Goal: Information Seeking & Learning: Learn about a topic

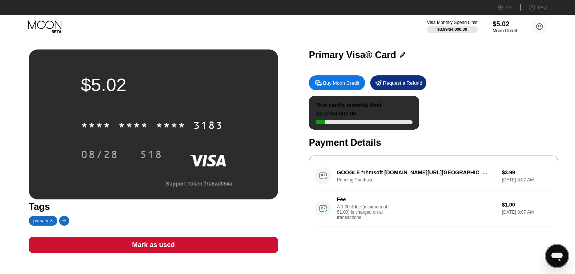
drag, startPoint x: 499, startPoint y: 75, endPoint x: 484, endPoint y: 84, distance: 17.1
click at [499, 76] on div "Buy Moon Credit Request a Refund This card’s monthly limit $3.99 / $4,000.00 Pa…" at bounding box center [433, 179] width 249 height 215
click at [432, 94] on div "Buy Moon Credit Request a Refund This card’s monthly limit $3.99 / $4,000.00 Pa…" at bounding box center [433, 179] width 249 height 215
click at [445, 66] on div "Primary Visa® Card Buy Moon Credit Request a Refund This card’s monthly limit $…" at bounding box center [433, 167] width 249 height 237
click at [450, 89] on div "Buy Moon Credit Request a Refund" at bounding box center [433, 82] width 249 height 15
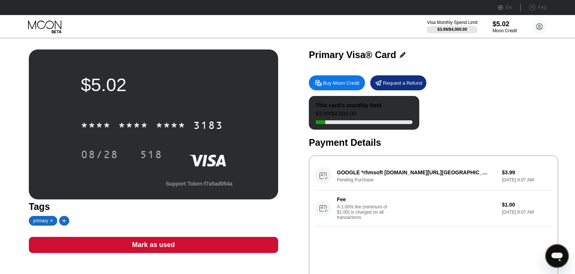
click at [559, 254] on icon "Open messaging window" at bounding box center [556, 256] width 11 height 9
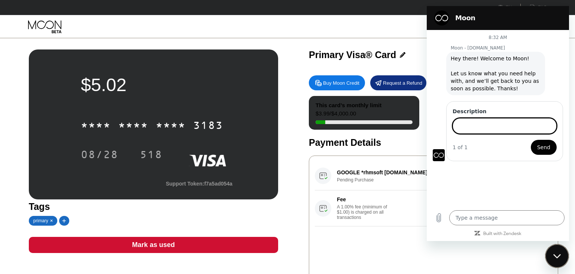
click at [489, 66] on span "Hey there! Welcome to Moon! Let us know what you need help with, and we’ll get …" at bounding box center [496, 73] width 90 height 37
click at [384, 30] on div "Visa Monthly Spend Limit $3.99 / $4,000.00 $5.02 Moon Credit Jomir Uddin jomir.…" at bounding box center [287, 26] width 575 height 22
click at [562, 255] on div "Close messaging window" at bounding box center [557, 255] width 22 height 22
type textarea "x"
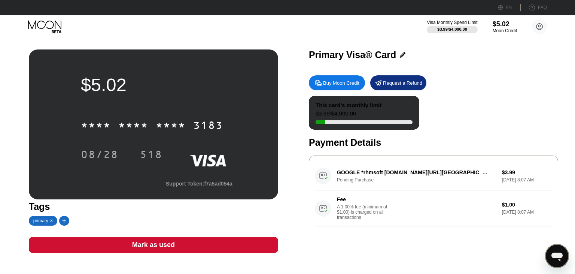
click at [422, 209] on div "Fee A 1.00% fee (minimum of $1.00) is charged on all transactions" at bounding box center [405, 208] width 181 height 24
click at [366, 202] on div "Fee" at bounding box center [363, 199] width 52 height 6
click at [361, 207] on div "Fee A 1.00% fee (minimum of $1.00) is charged on all transactions" at bounding box center [365, 208] width 56 height 24
click at [371, 104] on div "This card’s monthly limit" at bounding box center [349, 105] width 66 height 6
click at [371, 107] on div "This card’s monthly limit" at bounding box center [349, 105] width 66 height 6
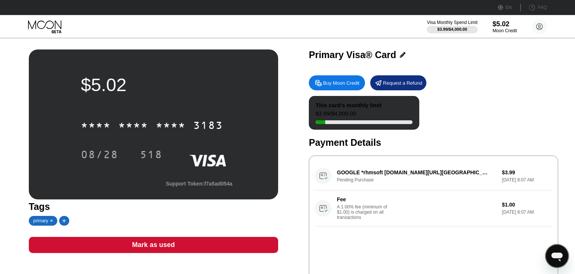
click at [353, 165] on div "GOOGLE *rhmsoft g.co/helppay#US Pending Purchase $3.99 Sep 21, 2025 8:07 AM Fee…" at bounding box center [433, 193] width 237 height 65
click at [354, 169] on div "GOOGLE *rhmsoft g.co/helppay#US Pending Purchase $3.99 Sep 21, 2025 8:07 AM Fee…" at bounding box center [433, 193] width 237 height 65
click at [481, 67] on div "Primary Visa® Card Buy Moon Credit Request a Refund This card’s monthly limit $…" at bounding box center [433, 167] width 249 height 237
click at [472, 81] on div "Buy Moon Credit Request a Refund" at bounding box center [433, 82] width 249 height 15
click at [147, 27] on div "Visa Monthly Spend Limit $3.99 / $4,000.00 $5.02 Moon Credit Jomir Uddin jomir.…" at bounding box center [287, 26] width 575 height 22
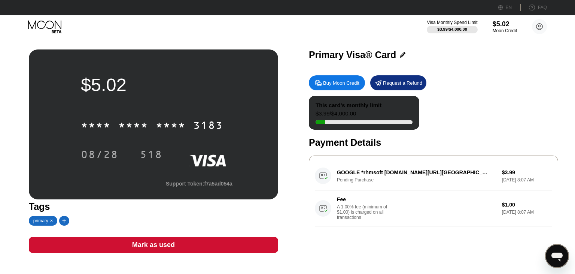
click at [318, 58] on div "Primary Visa® Card" at bounding box center [352, 54] width 87 height 11
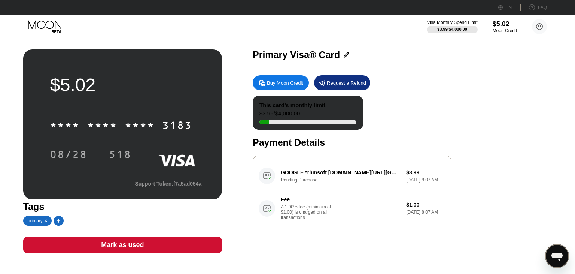
click at [318, 58] on div "Primary Visa® Card" at bounding box center [296, 54] width 87 height 11
click at [295, 67] on div "$5.02 * * * * * * * * * * * * 3183 08/28 518 Support Token: f7a5ad054a Tags pri…" at bounding box center [231, 167] width 416 height 237
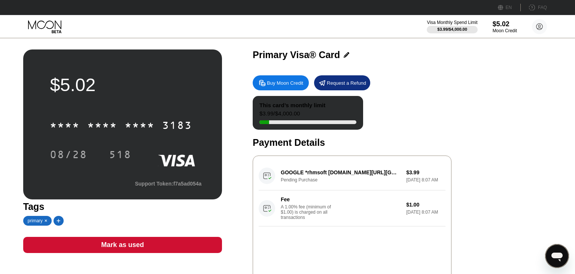
click at [451, 68] on div "Primary Visa® Card Buy Moon Credit Request a Refund This card’s monthly limit $…" at bounding box center [352, 167] width 199 height 237
click at [537, 25] on circle at bounding box center [539, 26] width 15 height 15
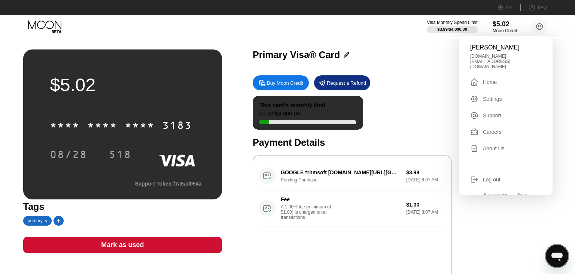
click at [490, 96] on div "Settings" at bounding box center [492, 99] width 19 height 6
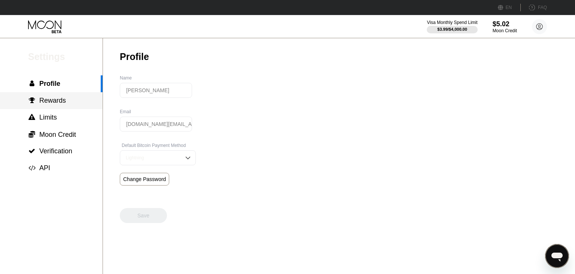
click at [56, 104] on span "Rewards" at bounding box center [52, 100] width 27 height 7
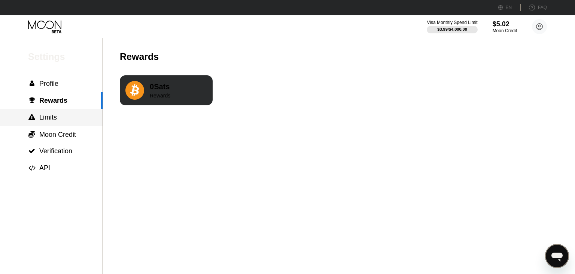
click at [61, 121] on div " Limits" at bounding box center [51, 117] width 103 height 8
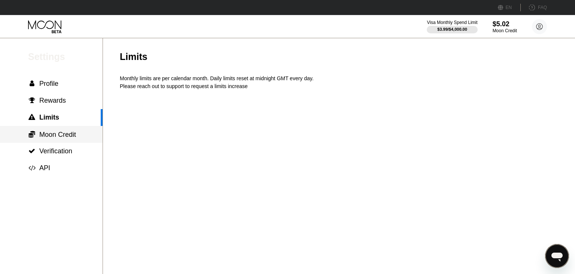
click at [67, 137] on span "Moon Credit" at bounding box center [57, 134] width 37 height 7
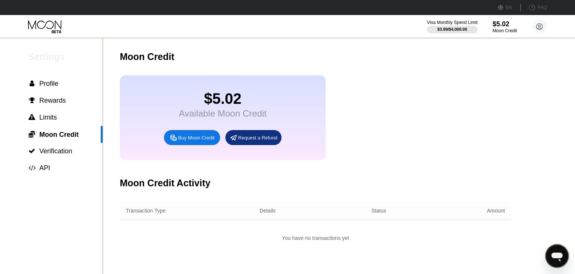
scroll to position [114, 0]
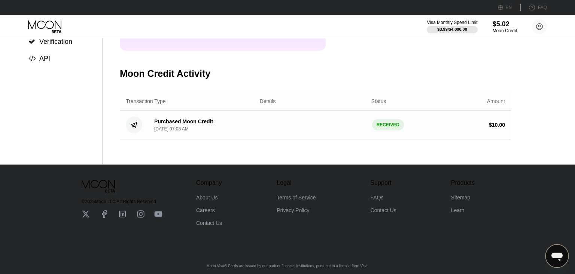
click at [172, 124] on div "Purchased Moon Credit" at bounding box center [183, 121] width 59 height 6
click at [133, 128] on circle at bounding box center [134, 124] width 16 height 16
click at [386, 130] on div "RECEIVED" at bounding box center [388, 124] width 32 height 11
click at [201, 122] on div "Purchased Moon Credit" at bounding box center [183, 121] width 59 height 6
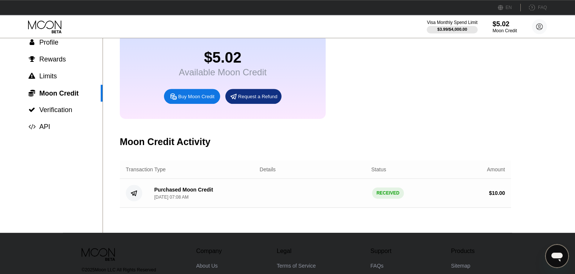
scroll to position [0, 0]
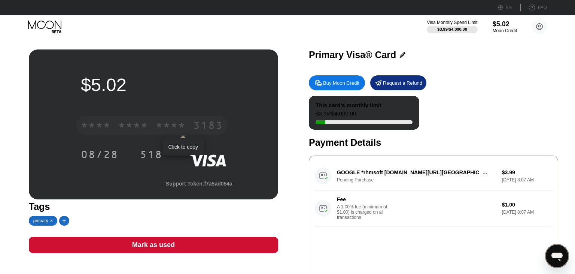
click at [174, 127] on div "* * * *" at bounding box center [171, 126] width 30 height 12
click at [365, 178] on div "GOOGLE *rhmsoft g.co/helppay#US Pending Purchase $3.99 Sep 21, 2025 8:07 AM Fee…" at bounding box center [433, 193] width 237 height 65
click at [368, 176] on div "GOOGLE *rhmsoft g.co/helppay#US Pending Purchase $3.99 Sep 21, 2025 8:07 AM Fee…" at bounding box center [433, 193] width 237 height 65
click at [325, 182] on div "GOOGLE *rhmsoft g.co/helppay#US Pending Purchase $3.99 Sep 21, 2025 8:07 AM Fee…" at bounding box center [433, 193] width 237 height 65
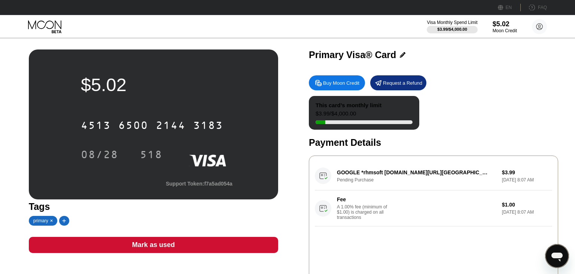
click at [323, 208] on icon at bounding box center [321, 207] width 1 height 1
click at [429, 211] on div "Fee A 1.00% fee (minimum of $1.00) is charged on all transactions" at bounding box center [405, 208] width 181 height 24
click at [448, 209] on div "Fee A 1.00% fee (minimum of $1.00) is charged on all transactions" at bounding box center [405, 208] width 181 height 24
click at [451, 209] on div "Fee A 1.00% fee (minimum of $1.00) is charged on all transactions" at bounding box center [405, 208] width 181 height 24
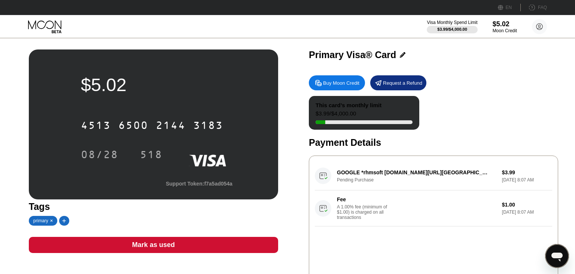
click at [451, 209] on div "Fee A 1.00% fee (minimum of $1.00) is charged on all transactions" at bounding box center [405, 208] width 181 height 24
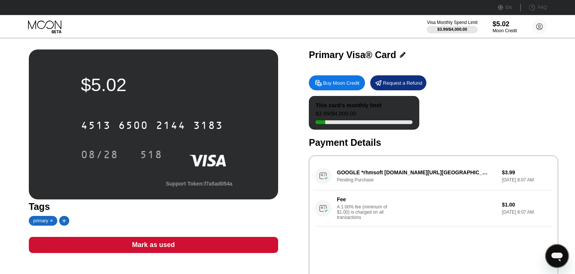
click at [371, 59] on div "Primary Visa® Card" at bounding box center [352, 54] width 87 height 11
click at [365, 55] on div "Primary Visa® Card" at bounding box center [352, 54] width 87 height 11
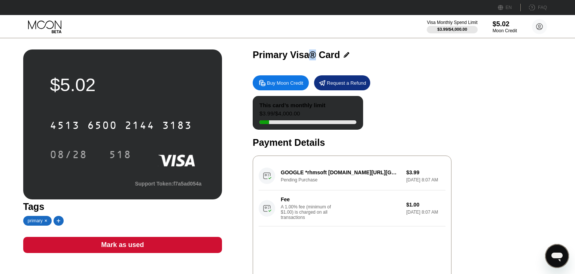
click at [463, 8] on div at bounding box center [467, 4] width 8 height 8
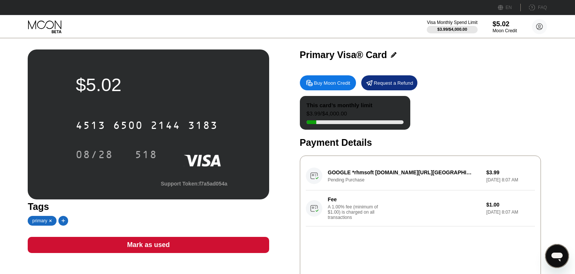
click at [359, 54] on div "Primary Visa® Card" at bounding box center [343, 54] width 87 height 11
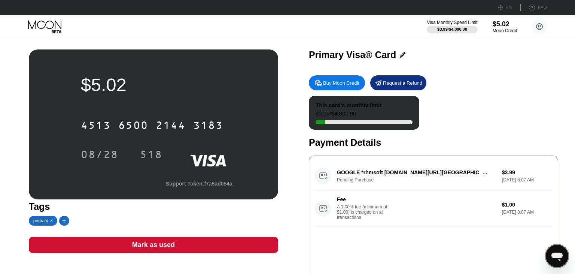
click at [355, 55] on div "Primary Visa® Card" at bounding box center [352, 54] width 87 height 11
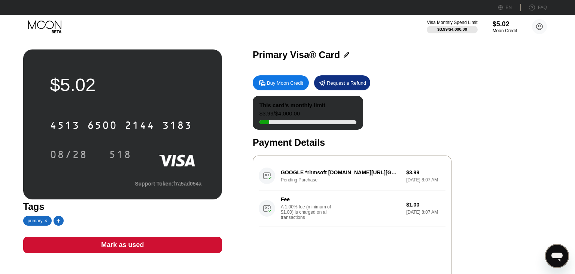
click at [340, 55] on div "Primary Visa® Card" at bounding box center [296, 54] width 87 height 11
click at [340, 53] on div "Primary Visa® Card" at bounding box center [296, 54] width 87 height 11
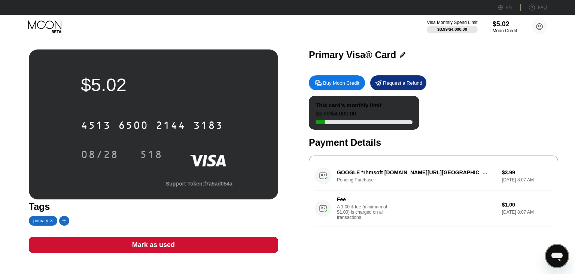
click at [282, 62] on div "$5.02 4513 6500 2144 3183 08/28 518 Support Token: f7a5ad054a Tags primary Mark…" at bounding box center [287, 167] width 517 height 237
click at [271, 56] on div "$5.02 4513 6500 2144 3183 08/28 518 Support Token: f7a5ad054a" at bounding box center [153, 124] width 249 height 150
click at [299, 55] on div "$5.02 4513 6500 2144 3183 08/28 518 Support Token: f7a5ad054a Tags primary Mark…" at bounding box center [287, 167] width 517 height 237
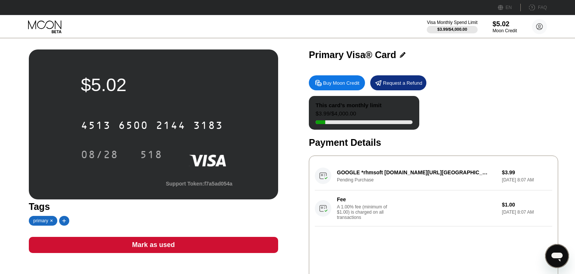
click at [299, 55] on div "$5.02 4513 6500 2144 3183 08/28 518 Support Token: f7a5ad054a Tags primary Mark…" at bounding box center [287, 167] width 517 height 237
click at [306, 54] on div "$5.02 4513 6500 2144 3183 08/28 518 Support Token: f7a5ad054a Tags primary Mark…" at bounding box center [287, 167] width 517 height 237
click at [309, 54] on div "Primary Visa® Card" at bounding box center [352, 54] width 87 height 11
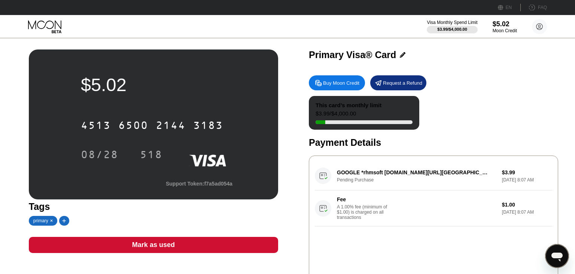
click at [309, 54] on div "Primary Visa® Card" at bounding box center [352, 54] width 87 height 11
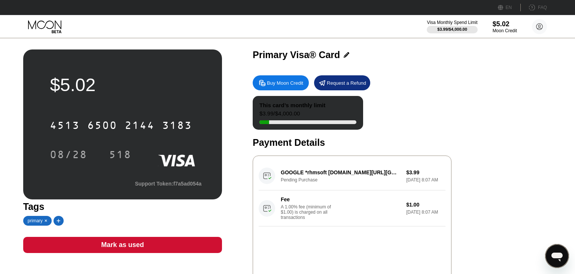
click at [282, 70] on div "$5.02 4513 6500 2144 3183 08/28 518 Support Token: f7a5ad054a Tags primary Mark…" at bounding box center [231, 167] width 416 height 237
click at [315, 64] on div "Primary Visa® Card" at bounding box center [352, 56] width 199 height 15
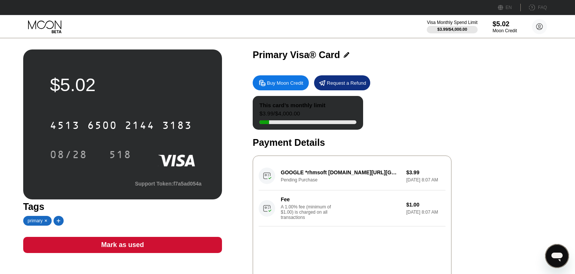
click at [311, 58] on div "Primary Visa® Card" at bounding box center [296, 54] width 87 height 11
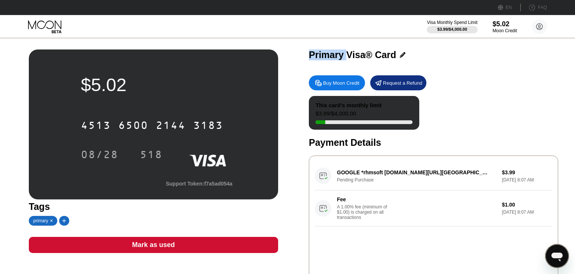
click at [311, 58] on div "Primary Visa® Card" at bounding box center [352, 54] width 87 height 11
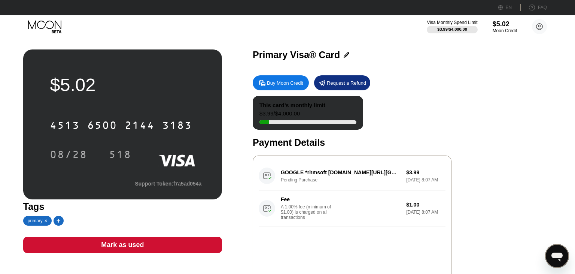
click at [311, 58] on div "Primary Visa® Card" at bounding box center [296, 54] width 87 height 11
click at [289, 70] on div "$5.02 4513 6500 2144 3183 08/28 518 Support Token: f7a5ad054a Tags primary Mark…" at bounding box center [231, 167] width 416 height 237
click at [314, 53] on div "Primary Visa® Card" at bounding box center [296, 54] width 87 height 11
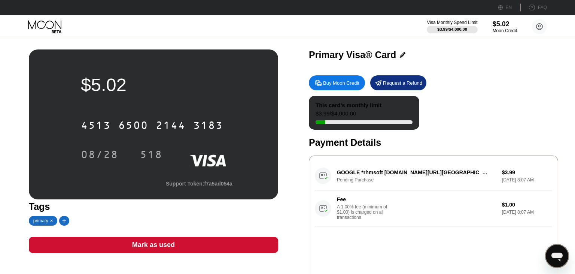
click at [142, 143] on div "4513 6500 2144 3183 08/28 518" at bounding box center [153, 132] width 145 height 44
click at [459, 28] on div "$3.99 / $4,000.00" at bounding box center [452, 29] width 30 height 4
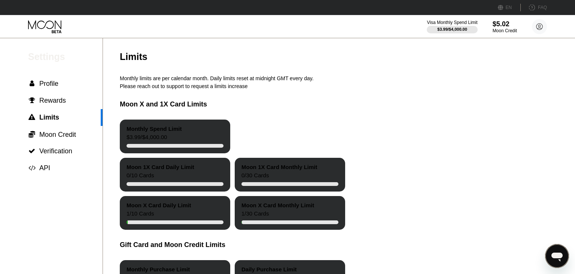
click at [212, 81] on div "Monthly limits are per calendar month. Daily limits reset at midnight GMT every…" at bounding box center [350, 78] width 460 height 6
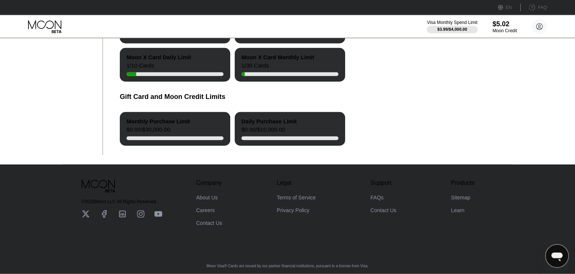
scroll to position [158, 0]
click at [197, 91] on div "Gift Card and Moon Credit Limits" at bounding box center [350, 97] width 460 height 30
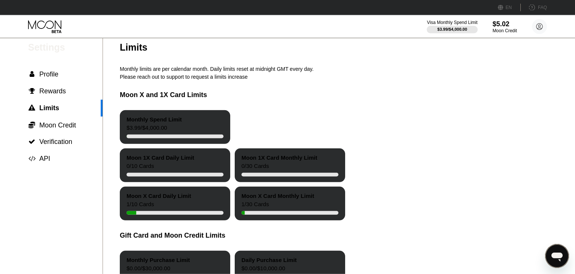
scroll to position [0, 0]
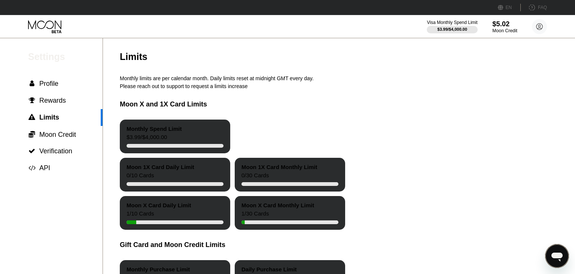
click at [497, 29] on div "Moon Credit" at bounding box center [504, 30] width 25 height 5
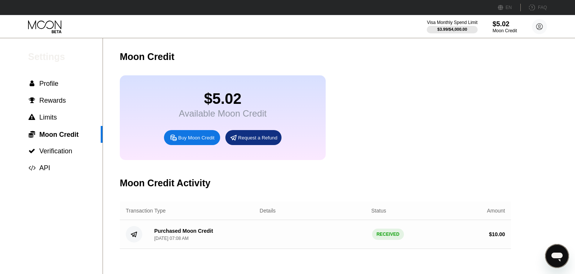
click at [220, 101] on div "$5.02" at bounding box center [223, 98] width 88 height 17
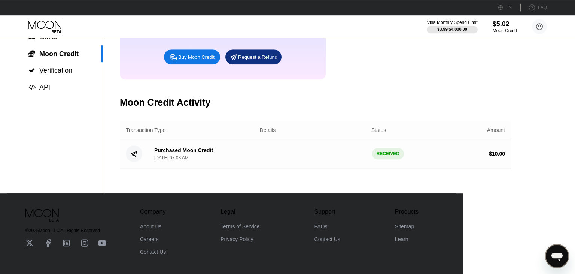
scroll to position [114, 0]
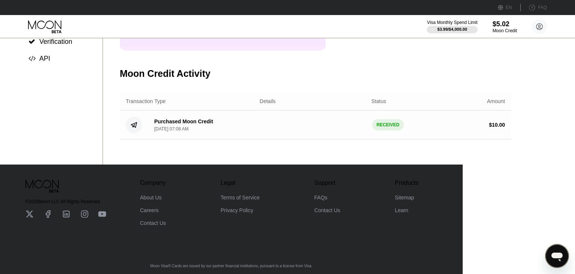
click at [202, 96] on div "Transaction Type Details Status Amount" at bounding box center [315, 101] width 391 height 18
click at [210, 79] on div "Moon Credit Activity" at bounding box center [165, 73] width 91 height 11
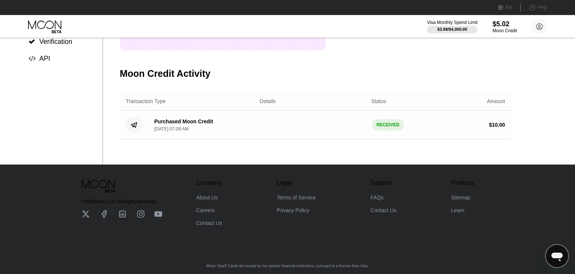
click at [393, 130] on div "RECEIVED" at bounding box center [388, 124] width 32 height 11
click at [390, 127] on div "RECEIVED" at bounding box center [388, 124] width 32 height 11
click at [392, 130] on div "RECEIVED" at bounding box center [388, 124] width 32 height 11
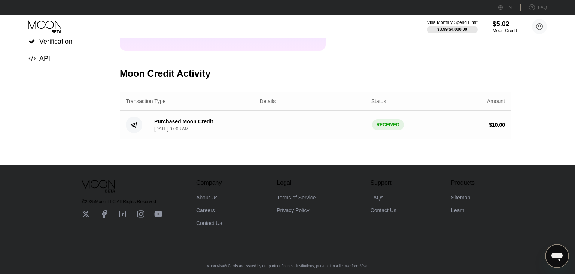
click at [474, 128] on div "$ 10.00" at bounding box center [452, 125] width 106 height 6
click at [494, 128] on div "$ 10.00" at bounding box center [497, 125] width 16 height 6
click at [416, 124] on div "Purchased Moon Credit Sep 21, 2025, 07:08 AM RECEIVED $ 10.00" at bounding box center [315, 124] width 391 height 29
click at [173, 128] on div "Purchased Moon Credit Sep 21, 2025, 07:08 AM" at bounding box center [183, 124] width 59 height 13
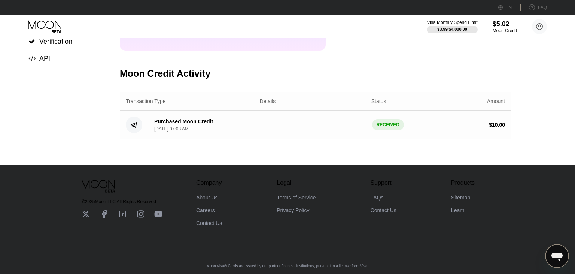
click at [173, 128] on div "Purchased Moon Credit Sep 21, 2025, 07:08 AM" at bounding box center [183, 124] width 59 height 13
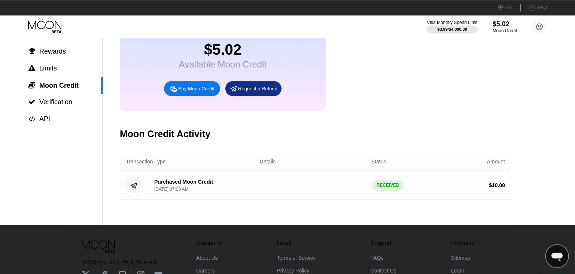
scroll to position [48, 0]
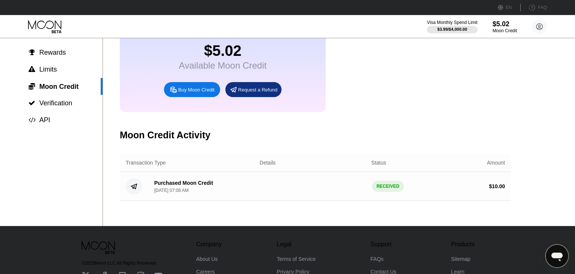
click at [225, 71] on div "Available Moon Credit" at bounding box center [223, 65] width 88 height 10
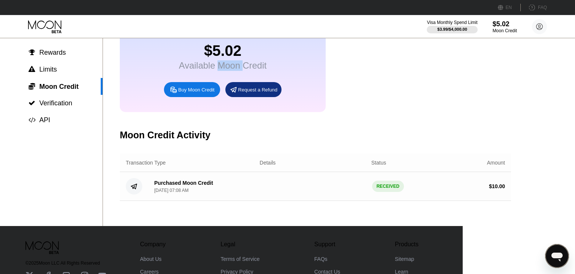
click at [225, 71] on div "Available Moon Credit" at bounding box center [223, 65] width 88 height 10
click at [225, 59] on div "$5.02" at bounding box center [223, 50] width 88 height 17
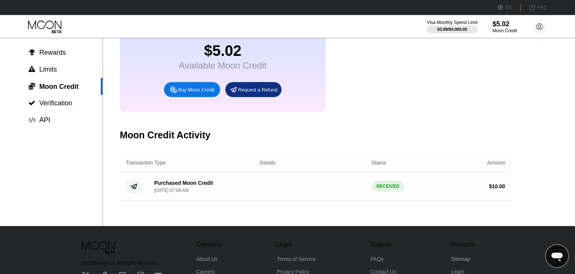
click at [225, 59] on div "$5.02" at bounding box center [223, 50] width 88 height 17
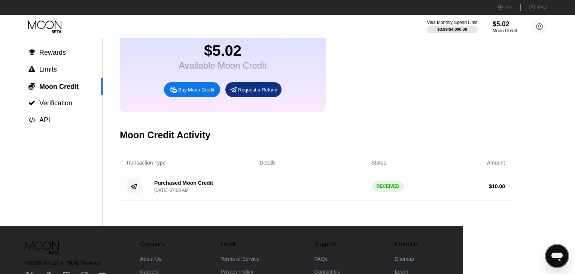
click at [225, 59] on div "$5.02" at bounding box center [223, 50] width 88 height 17
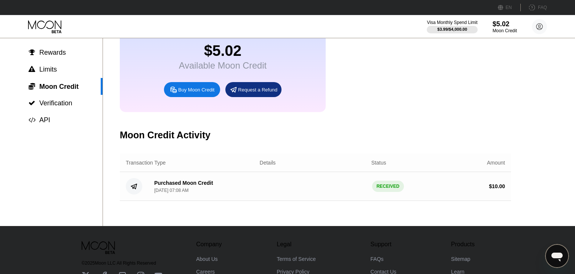
click at [222, 57] on div "$5.02" at bounding box center [223, 50] width 88 height 17
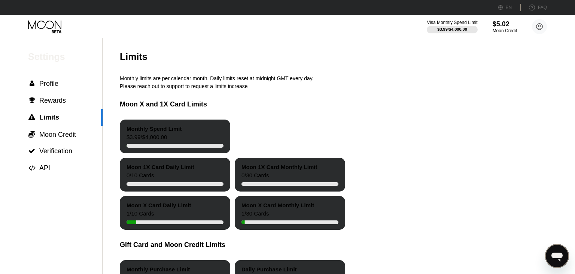
click at [55, 25] on icon at bounding box center [45, 26] width 35 height 13
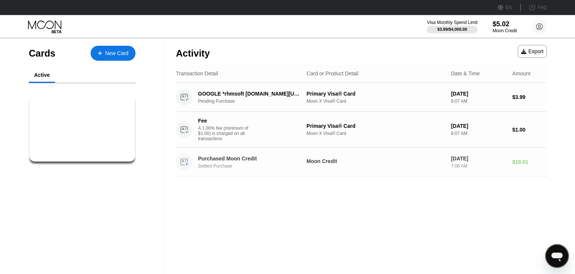
click at [212, 161] on div "Purchased Moon Credit" at bounding box center [250, 158] width 104 height 6
click at [206, 133] on div "A 1.00% fee (minimum of $1.00) is charged on all transactions" at bounding box center [226, 133] width 56 height 16
click at [209, 159] on div "Purchased Moon Credit" at bounding box center [250, 158] width 104 height 6
click at [209, 165] on div "Purchased Moon Credit Settled Purchase" at bounding box center [254, 161] width 112 height 13
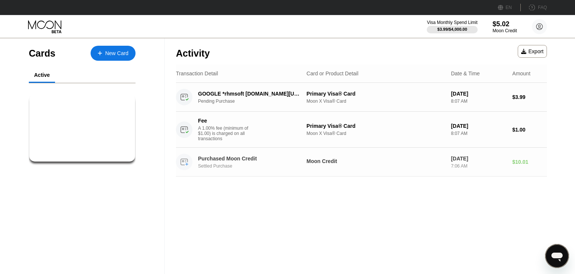
click at [416, 170] on div "Purchased Moon Credit Settled Purchase Moon Credit Sep 21, 2025 7:06 AM $10.01" at bounding box center [361, 161] width 371 height 29
click at [346, 166] on div "Moon Credit" at bounding box center [376, 162] width 139 height 8
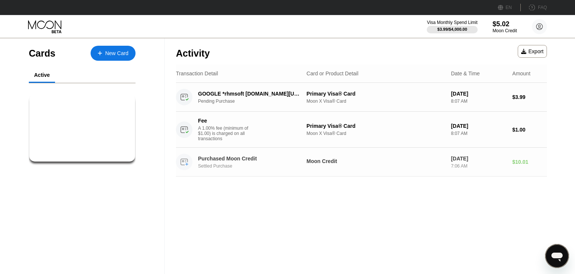
click at [346, 166] on div "Moon Credit" at bounding box center [376, 162] width 139 height 8
click at [234, 176] on div "Purchased Moon Credit Settled Purchase Moon Credit Sep 21, 2025 7:06 AM $10.01" at bounding box center [361, 161] width 371 height 29
click at [221, 170] on div "Purchased Moon Credit Settled Purchase" at bounding box center [238, 161] width 125 height 16
click at [212, 130] on div "A 1.00% fee (minimum of $1.00) is charged on all transactions" at bounding box center [226, 133] width 56 height 16
click at [195, 51] on div "Activity" at bounding box center [193, 53] width 34 height 11
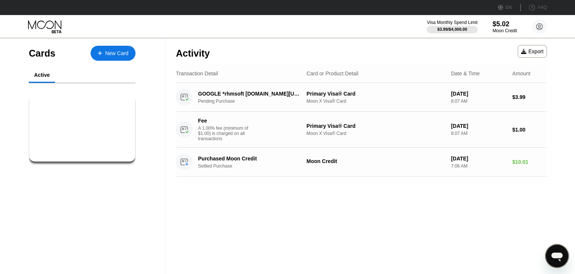
click at [192, 53] on div "Activity" at bounding box center [193, 53] width 34 height 11
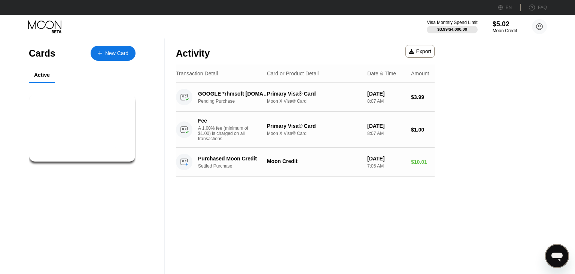
click at [192, 53] on div "Activity" at bounding box center [193, 53] width 34 height 11
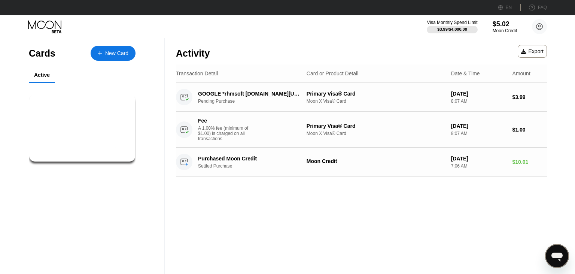
click at [40, 50] on div "Cards" at bounding box center [42, 53] width 27 height 11
click at [40, 52] on div "Cards" at bounding box center [42, 53] width 27 height 11
click at [41, 53] on div "Cards" at bounding box center [42, 53] width 27 height 11
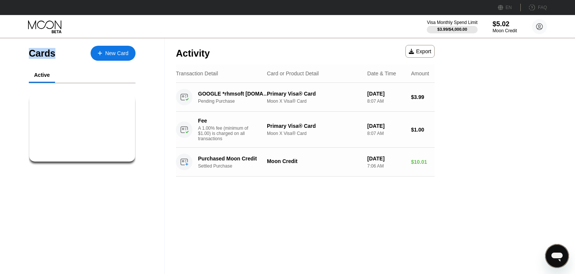
click at [41, 53] on div "Cards" at bounding box center [42, 53] width 27 height 11
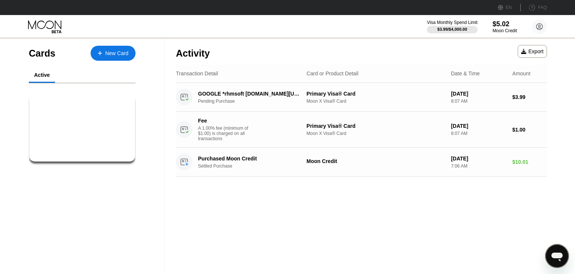
click at [47, 76] on div "Active" at bounding box center [42, 75] width 16 height 6
click at [38, 74] on div "Active" at bounding box center [42, 75] width 16 height 6
click at [222, 32] on div "Visa Monthly Spend Limit $3.99 / $4,000.00 $5.02 Moon Credit Jomir Uddin jomir.…" at bounding box center [287, 26] width 575 height 22
click at [217, 44] on div "Activity Export" at bounding box center [361, 51] width 371 height 26
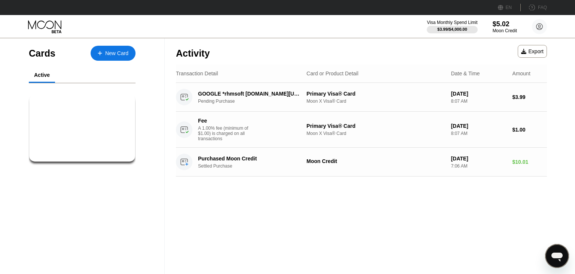
click at [214, 52] on div "Activity Export" at bounding box center [361, 51] width 371 height 26
drag, startPoint x: 214, startPoint y: 52, endPoint x: 199, endPoint y: 50, distance: 14.7
click at [213, 52] on div "Activity Export" at bounding box center [361, 51] width 371 height 26
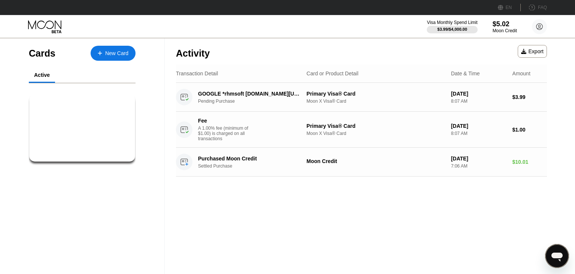
click at [195, 49] on div "Activity" at bounding box center [193, 53] width 34 height 11
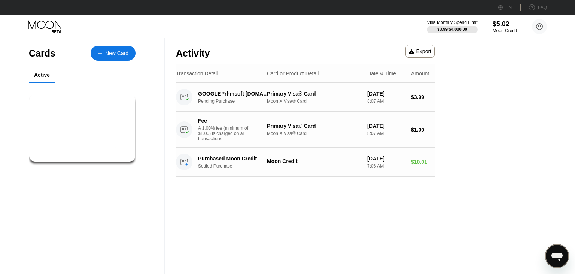
click at [195, 49] on div "Activity" at bounding box center [193, 53] width 34 height 11
click at [191, 55] on div "Activity" at bounding box center [193, 53] width 34 height 11
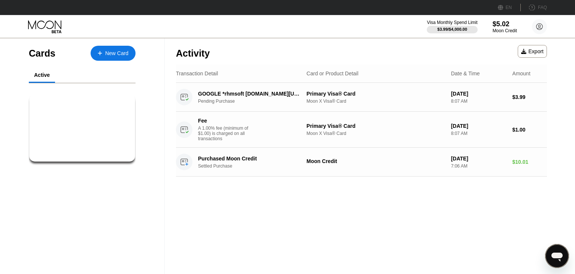
click at [51, 57] on div "Cards" at bounding box center [42, 53] width 27 height 11
click at [38, 54] on div "Cards" at bounding box center [42, 53] width 27 height 11
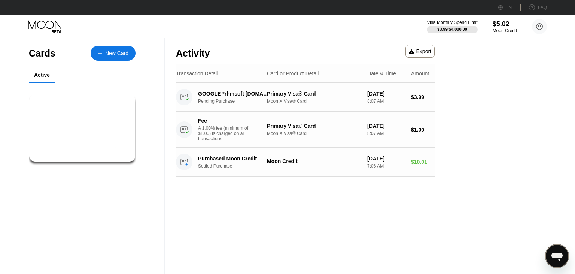
drag, startPoint x: 38, startPoint y: 54, endPoint x: 43, endPoint y: 55, distance: 5.0
click at [38, 54] on div "Cards" at bounding box center [42, 53] width 27 height 11
click at [44, 55] on div "Cards" at bounding box center [42, 53] width 27 height 11
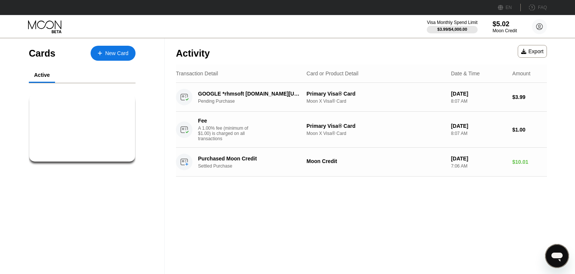
click at [41, 54] on div "Cards" at bounding box center [42, 53] width 27 height 11
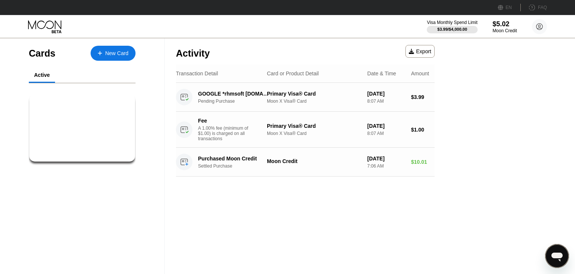
click at [87, 37] on div "Visa Monthly Spend Limit $3.99 / $4,000.00 $5.02 Moon Credit Jomir Uddin jomir.…" at bounding box center [287, 26] width 575 height 22
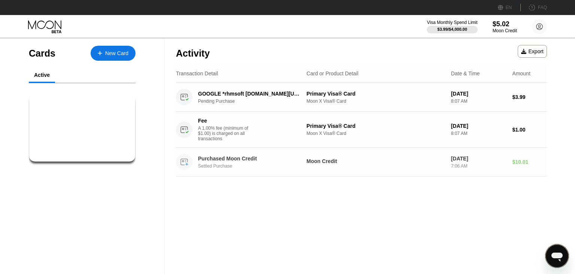
click at [227, 159] on div "Purchased Moon Credit" at bounding box center [250, 158] width 104 height 6
click at [524, 49] on div "Export" at bounding box center [532, 51] width 22 height 6
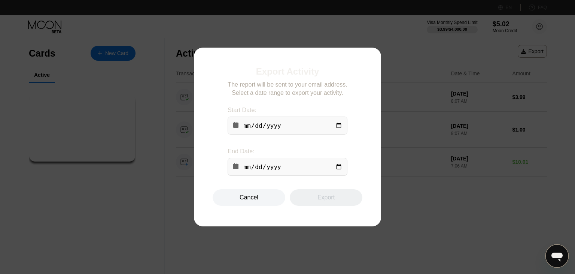
click at [323, 203] on div "Export" at bounding box center [326, 197] width 73 height 16
click at [286, 171] on input "date" at bounding box center [287, 167] width 119 height 18
click at [334, 166] on input "date" at bounding box center [287, 167] width 119 height 18
click at [341, 170] on input "date" at bounding box center [287, 167] width 119 height 18
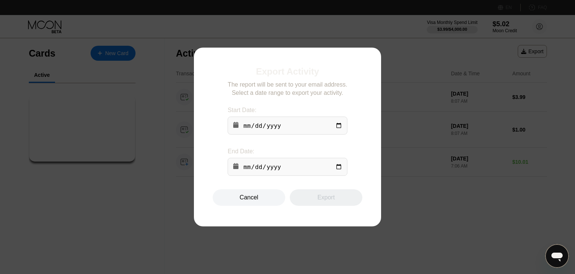
type input "2025-09-24"
click at [338, 124] on input "date" at bounding box center [287, 125] width 119 height 18
type input "2025-09-03"
click at [243, 201] on div "Cancel" at bounding box center [249, 197] width 19 height 7
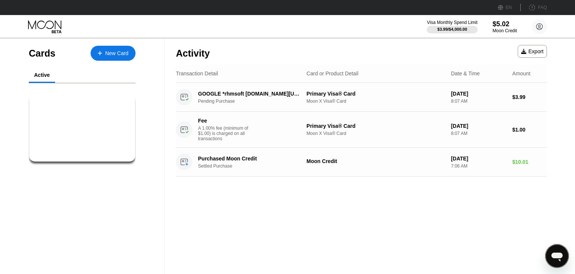
drag, startPoint x: 252, startPoint y: 57, endPoint x: 276, endPoint y: 189, distance: 134.4
click at [276, 189] on div "Activity Export Transaction Detail Card or Product Detail Date & Time Amount GO…" at bounding box center [361, 155] width 393 height 235
drag, startPoint x: 173, startPoint y: 50, endPoint x: 258, endPoint y: 226, distance: 195.2
click at [261, 227] on div "Activity Export Transaction Detail Card or Product Detail Date & Time Amount GO…" at bounding box center [361, 155] width 393 height 235
click at [257, 225] on div "Activity Export Transaction Detail Card or Product Detail Date & Time Amount GO…" at bounding box center [361, 155] width 393 height 235
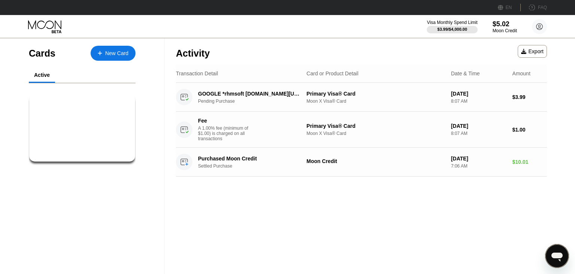
click at [269, 36] on div "Visa Monthly Spend Limit $3.99 / $4,000.00 $5.02 Moon Credit Jomir Uddin jomir.…" at bounding box center [287, 26] width 575 height 22
click at [159, 200] on div "Cards New Card Active $5.02 ● ● ● ● 3183 Primary Visa® Card prima..." at bounding box center [82, 155] width 165 height 235
click at [101, 54] on icon at bounding box center [100, 53] width 4 height 5
click at [280, 206] on div "Activity Export Transaction Detail Card or Product Detail Date & Time Amount GO…" at bounding box center [361, 155] width 393 height 235
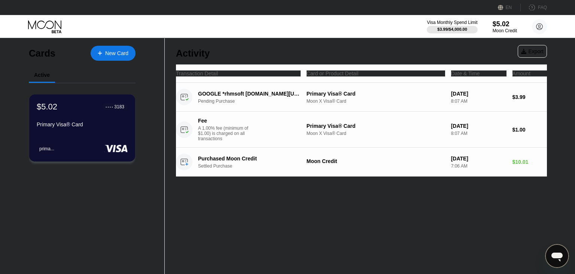
click at [194, 182] on div "Activity Export Transaction Detail Card or Product Detail Date & Time Amount GO…" at bounding box center [361, 155] width 393 height 235
click at [310, 195] on div "Activity Export Transaction Detail Card or Product Detail Date & Time Amount GO…" at bounding box center [361, 155] width 393 height 235
click at [176, 207] on div "Activity Export Transaction Detail Card or Product Detail Date & Time Amount GO…" at bounding box center [361, 155] width 393 height 235
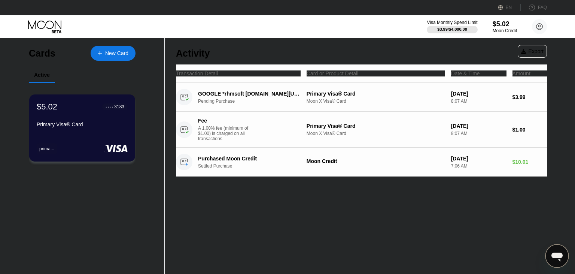
click at [276, 47] on div "Activity Export" at bounding box center [361, 51] width 371 height 26
click at [243, 48] on div "Activity Export" at bounding box center [361, 51] width 371 height 26
click at [207, 53] on div "Activity" at bounding box center [193, 53] width 34 height 11
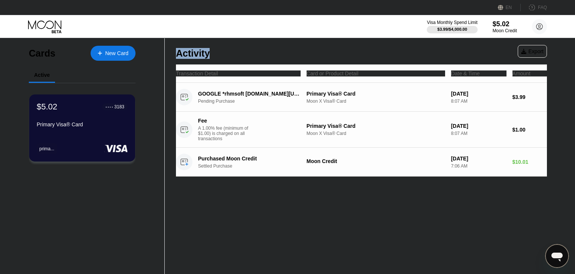
click at [207, 53] on div "Activity" at bounding box center [193, 53] width 34 height 11
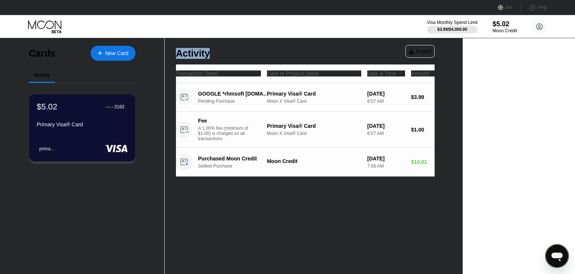
click at [195, 54] on div "Activity" at bounding box center [193, 53] width 34 height 11
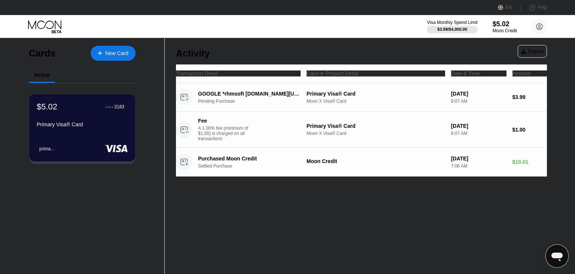
click at [538, 9] on div "FAQ" at bounding box center [534, 7] width 26 height 7
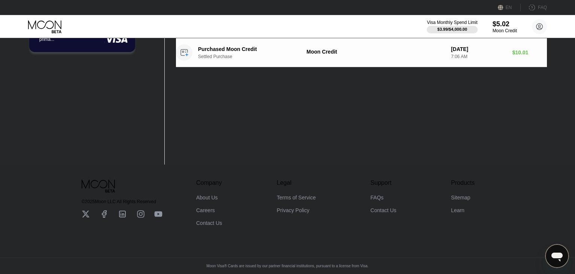
click at [252, 134] on div "Activity Export Transaction Detail Card or Product Detail Date & Time Amount GO…" at bounding box center [361, 46] width 393 height 235
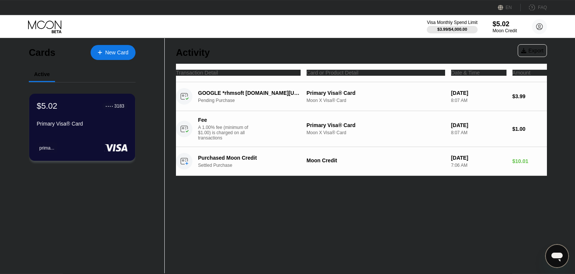
scroll to position [0, 0]
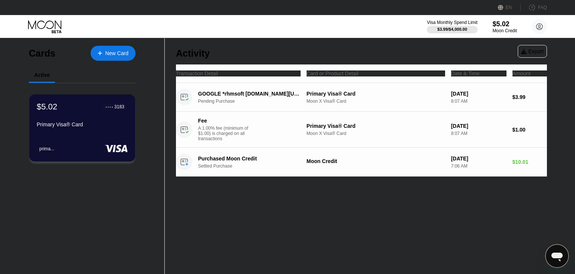
click at [270, 38] on div "Cards New Card Active $5.02 ● ● ● ● 3183 Primary Visa® Card prima... Activity E…" at bounding box center [287, 137] width 575 height 274
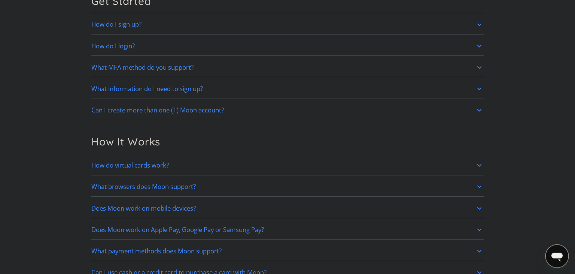
scroll to position [132, 0]
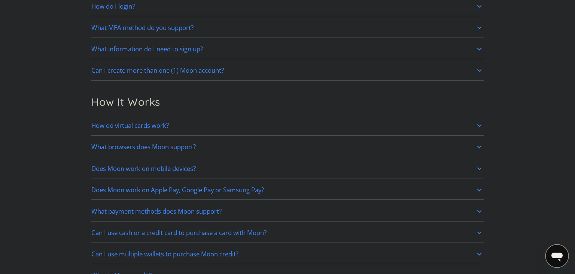
click at [241, 66] on link "Can I create more than one (1) Moon account?" at bounding box center [287, 71] width 392 height 16
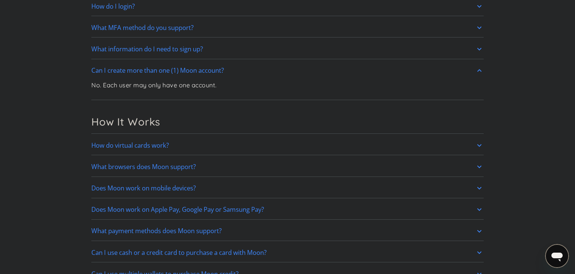
click at [160, 86] on p "No. Each user may only have one account." at bounding box center [153, 84] width 125 height 9
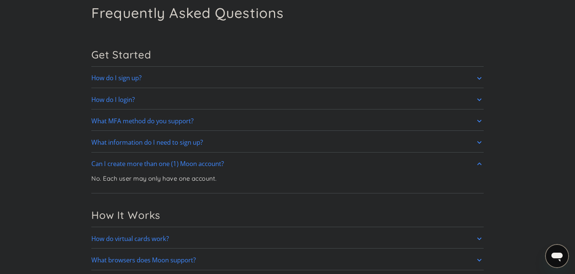
scroll to position [66, 0]
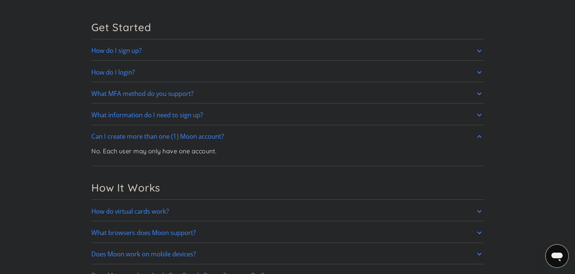
click at [199, 92] on link "What MFA method do you support?" at bounding box center [287, 94] width 392 height 16
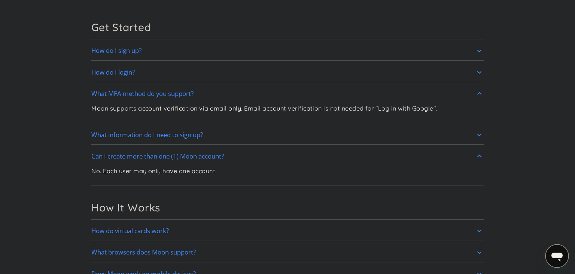
click at [199, 92] on link "What MFA method do you support?" at bounding box center [287, 94] width 392 height 16
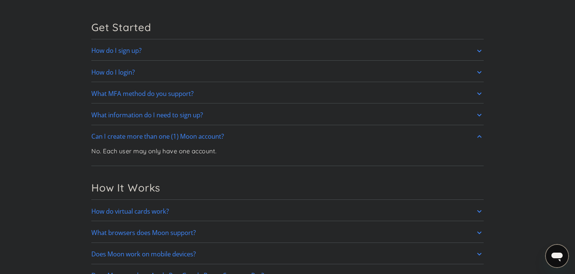
click at [177, 137] on h2 "Can I create more than one (1) Moon account?" at bounding box center [157, 136] width 133 height 7
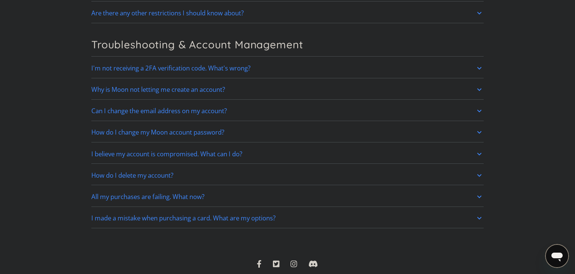
scroll to position [1619, 0]
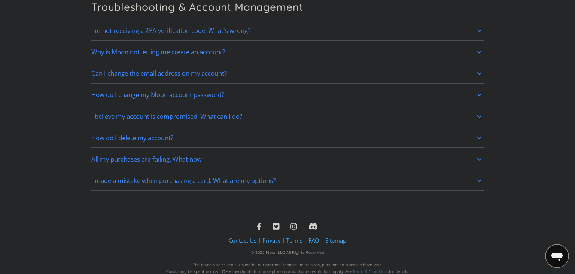
click at [221, 177] on h2 "I made a mistake when purchasing a card. What are my options?" at bounding box center [183, 180] width 184 height 7
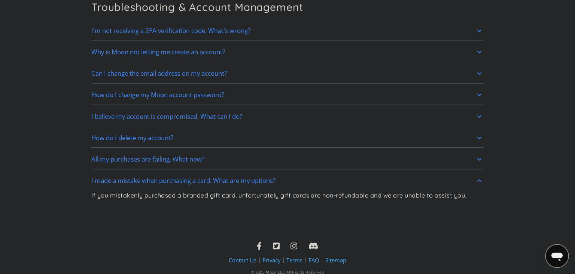
click at [164, 177] on h2 "I made a mistake when purchasing a card. What are my options?" at bounding box center [183, 180] width 184 height 7
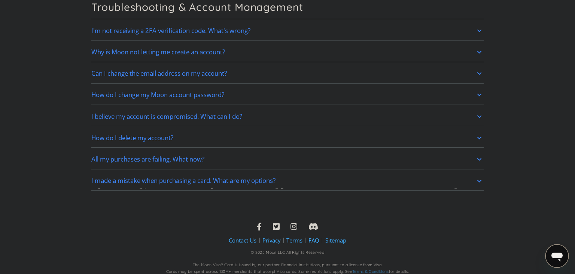
click at [159, 155] on h2 "All my purchases are failing. What now?" at bounding box center [147, 158] width 113 height 7
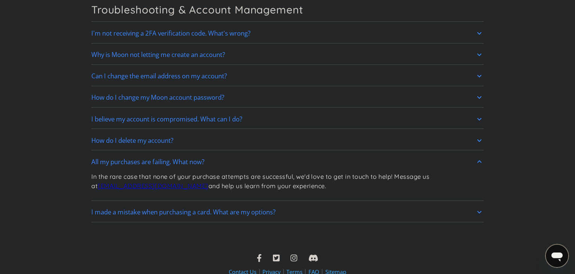
scroll to position [1606, 0]
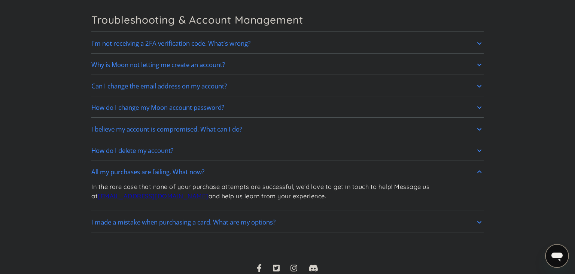
click at [204, 170] on h2 "All my purchases are failing. What now?" at bounding box center [147, 171] width 113 height 7
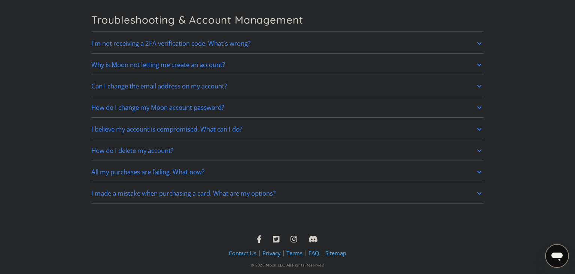
click at [202, 150] on link "How do I delete my account?" at bounding box center [287, 151] width 392 height 16
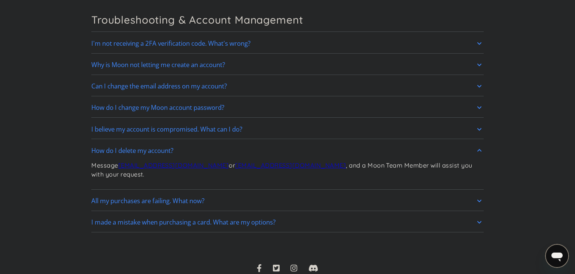
click at [136, 147] on h2 "How do I delete my account?" at bounding box center [132, 150] width 82 height 7
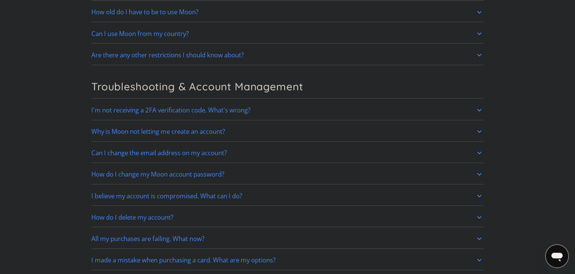
scroll to position [1540, 0]
click at [121, 148] on h2 "Can I change the email address on my account?" at bounding box center [159, 151] width 136 height 7
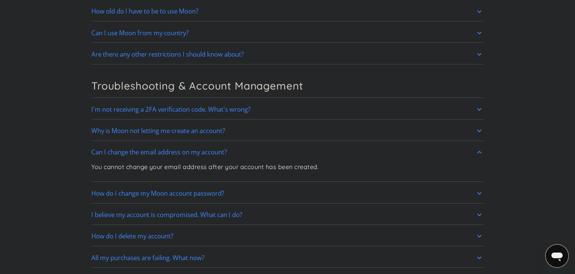
click at [112, 148] on h2 "Can I change the email address on my account?" at bounding box center [159, 151] width 136 height 7
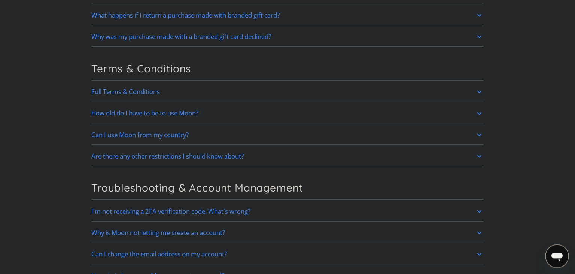
scroll to position [1408, 0]
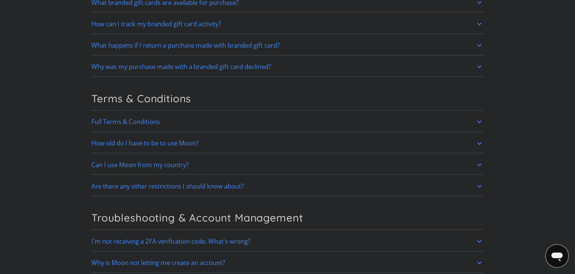
click at [101, 187] on link "Are there any other restrictions I should know about?" at bounding box center [287, 186] width 392 height 16
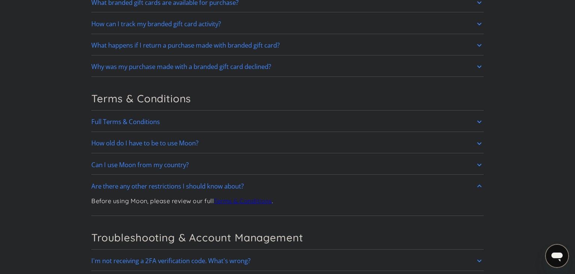
click at [201, 158] on link "Can I use Moon from my country?" at bounding box center [287, 165] width 392 height 16
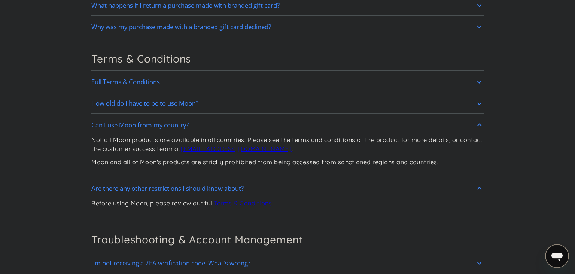
scroll to position [1474, 0]
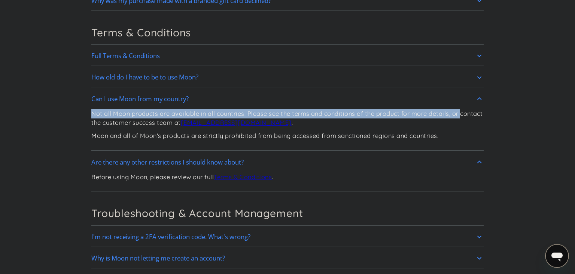
drag, startPoint x: 83, startPoint y: 109, endPoint x: 503, endPoint y: 113, distance: 419.3
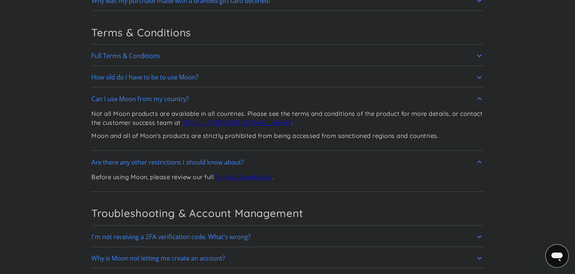
click at [414, 123] on div "Not all Moon products are available in all countries. Please see the terms and …" at bounding box center [287, 128] width 392 height 42
click at [119, 95] on h2 "Can I use Moon from my country?" at bounding box center [139, 98] width 97 height 7
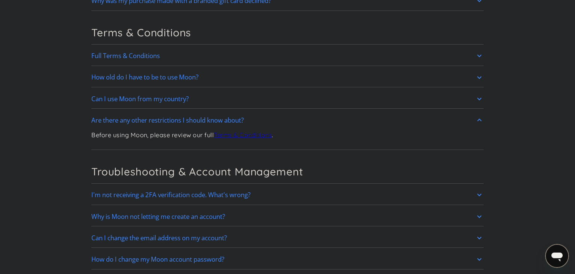
click at [170, 76] on h2 "How old do I have to be to use Moon?" at bounding box center [144, 76] width 107 height 7
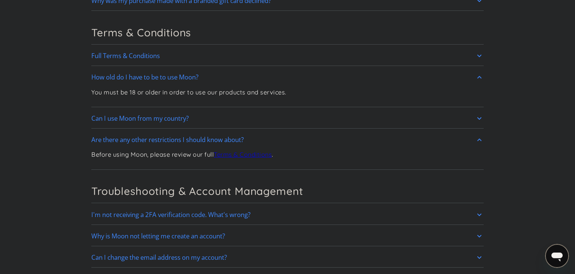
click at [170, 76] on h2 "How old do I have to be to use Moon?" at bounding box center [144, 76] width 107 height 7
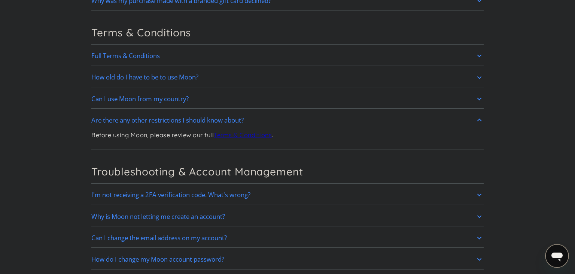
scroll to position [1408, 0]
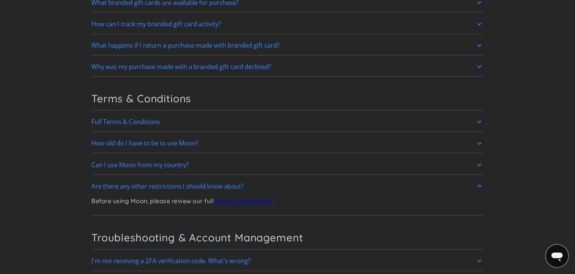
click at [161, 143] on link "How old do I have to be to use Moon?" at bounding box center [287, 144] width 392 height 16
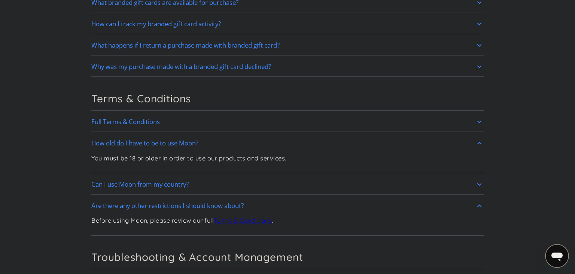
click at [156, 139] on h2 "How old do I have to be to use Moon?" at bounding box center [144, 142] width 107 height 7
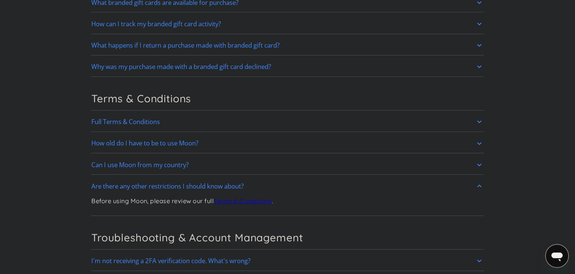
click at [152, 118] on h2 "Full Terms & Conditions" at bounding box center [125, 121] width 69 height 7
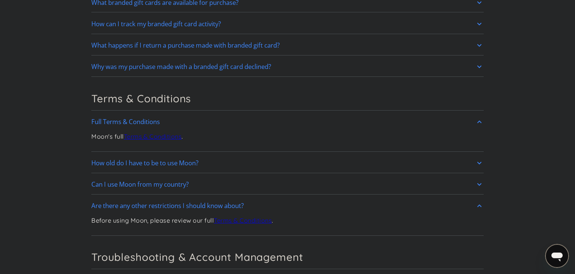
click at [152, 118] on h2 "Full Terms & Conditions" at bounding box center [125, 121] width 69 height 7
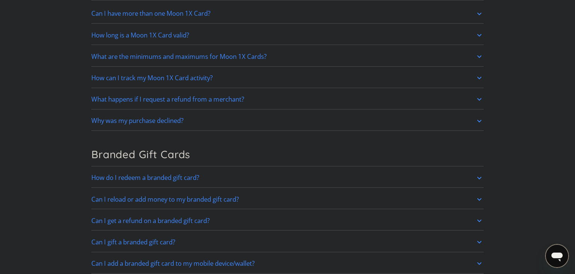
scroll to position [1079, 0]
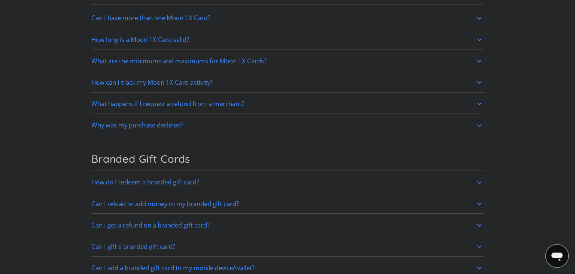
click at [186, 100] on h2 "What happens if I request a refund from a merchant?" at bounding box center [167, 103] width 153 height 7
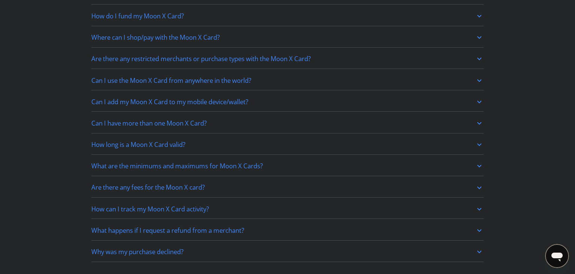
scroll to position [618, 0]
click at [277, 56] on h2 "Are there any restricted merchants or purchase types with the Moon X Card?" at bounding box center [200, 58] width 219 height 7
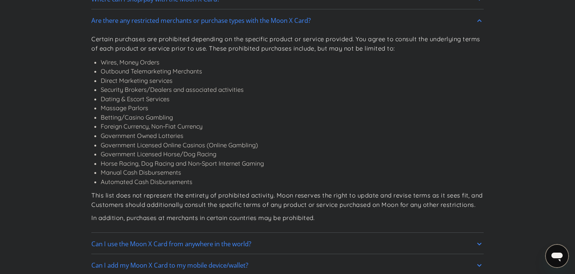
scroll to position [684, 0]
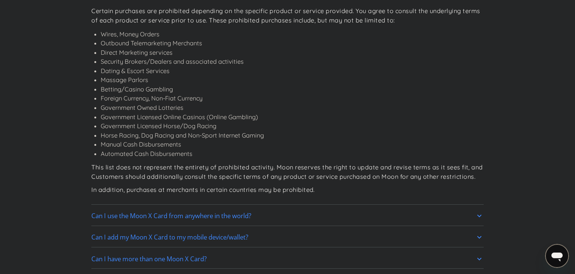
click at [147, 145] on li "Manual Cash Disbursements" at bounding box center [292, 144] width 383 height 9
click at [143, 140] on li "Manual Cash Disbursements" at bounding box center [292, 144] width 383 height 9
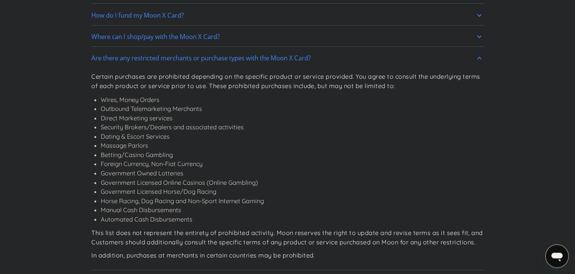
scroll to position [618, 0]
click at [150, 58] on h2 "Are there any restricted merchants or purchase types with the Moon X Card?" at bounding box center [200, 58] width 219 height 7
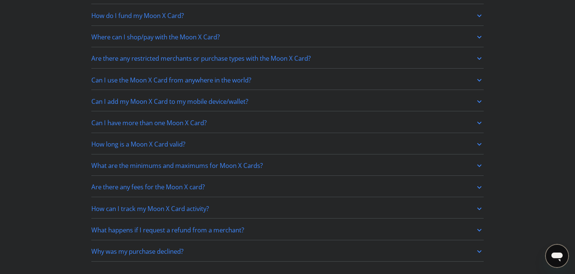
click at [107, 78] on h2 "Can I use the Moon X Card from anywhere in the world?" at bounding box center [171, 79] width 160 height 7
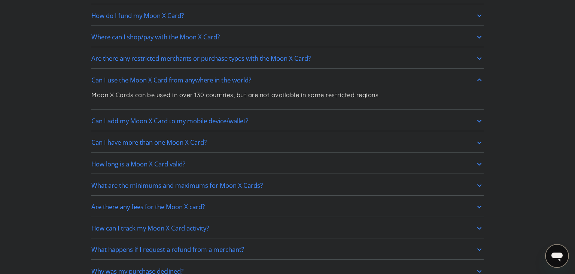
click at [107, 77] on h2 "Can I use the Moon X Card from anywhere in the world?" at bounding box center [171, 79] width 160 height 7
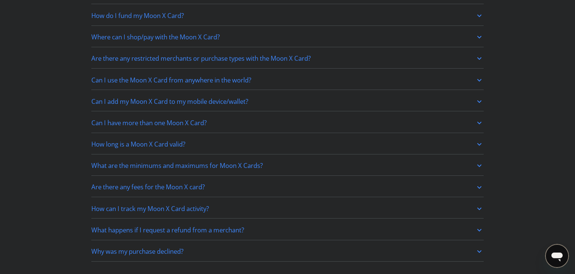
click at [241, 118] on link "Can I have more than one Moon X Card?" at bounding box center [287, 123] width 392 height 16
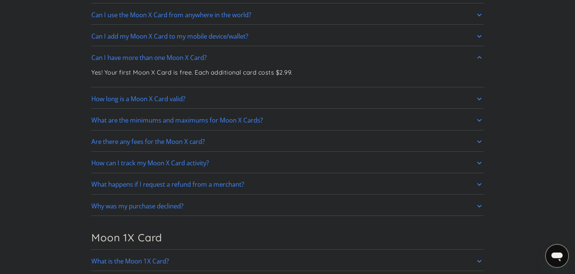
scroll to position [684, 0]
click at [282, 90] on link "How long is a Moon X Card valid?" at bounding box center [287, 98] width 392 height 16
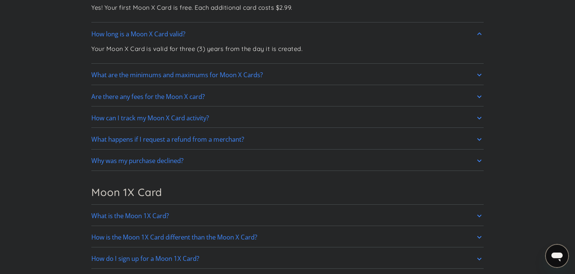
scroll to position [749, 0]
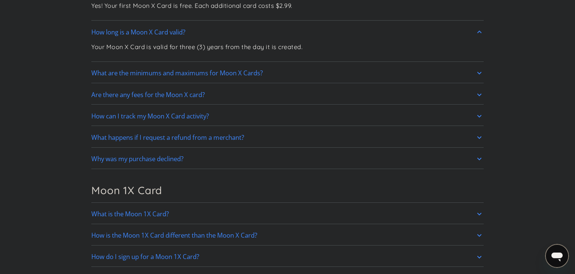
click at [315, 68] on link "What are the minimums and maximums for Moon X Cards?" at bounding box center [287, 73] width 392 height 16
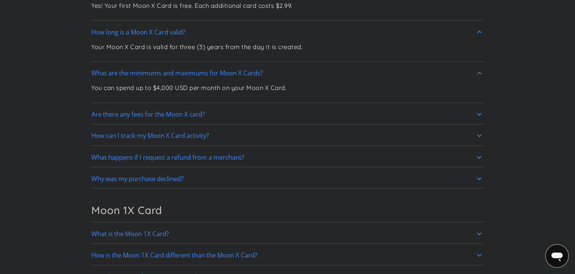
click at [303, 111] on link "Are there any fees for the Moon X card?" at bounding box center [287, 114] width 392 height 16
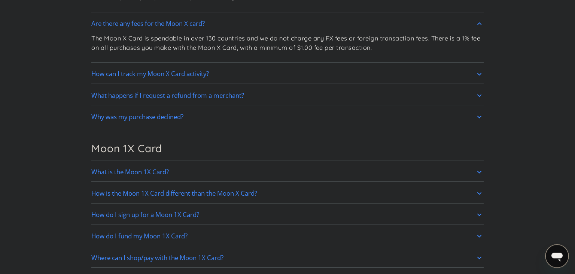
scroll to position [815, 0]
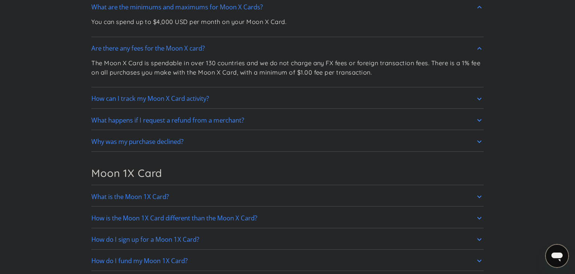
click at [266, 100] on link "How can I track my Moon X Card activity?" at bounding box center [287, 99] width 392 height 16
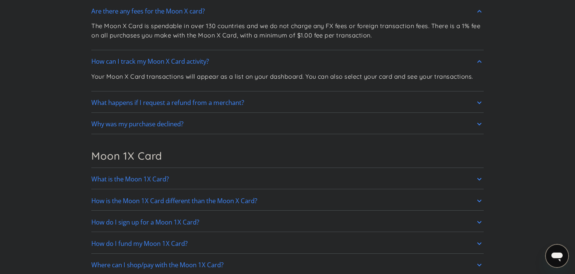
scroll to position [881, 0]
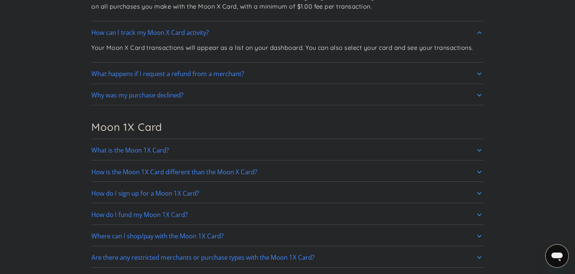
click at [287, 73] on link "What happens if I request a refund from a merchant?" at bounding box center [287, 74] width 392 height 16
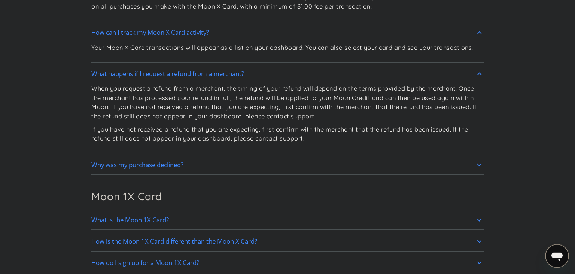
click at [269, 159] on link "Why was my purchase declined?" at bounding box center [287, 165] width 392 height 16
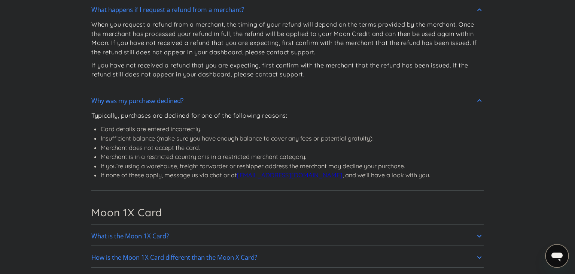
scroll to position [947, 0]
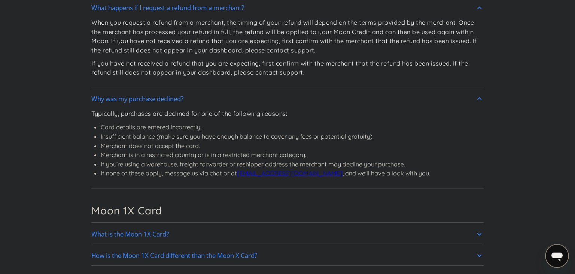
click at [321, 109] on p "Typically, purchases are declined for one of the following reasons:" at bounding box center [260, 113] width 339 height 9
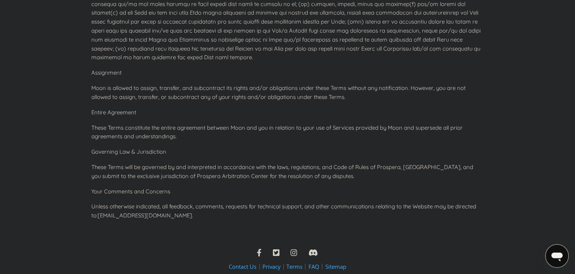
scroll to position [3396, 0]
